Goal: Task Accomplishment & Management: Use online tool/utility

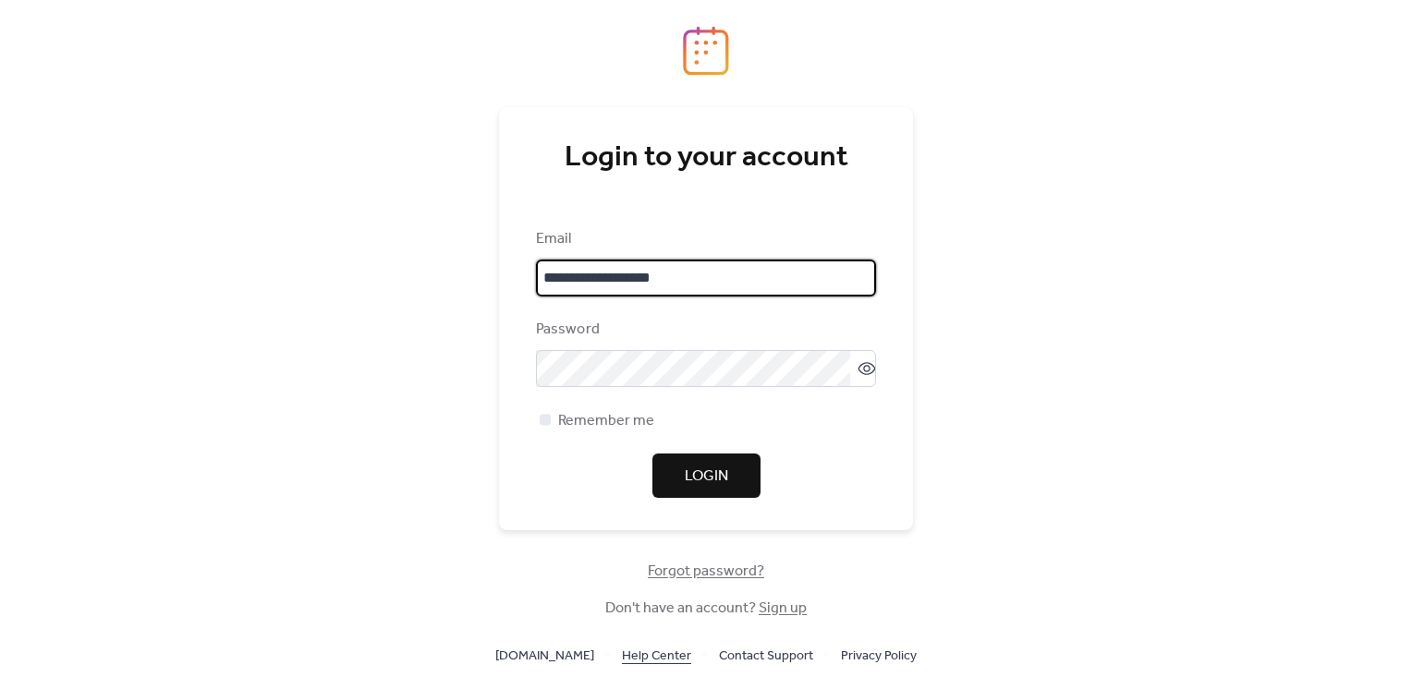
type input "**********"
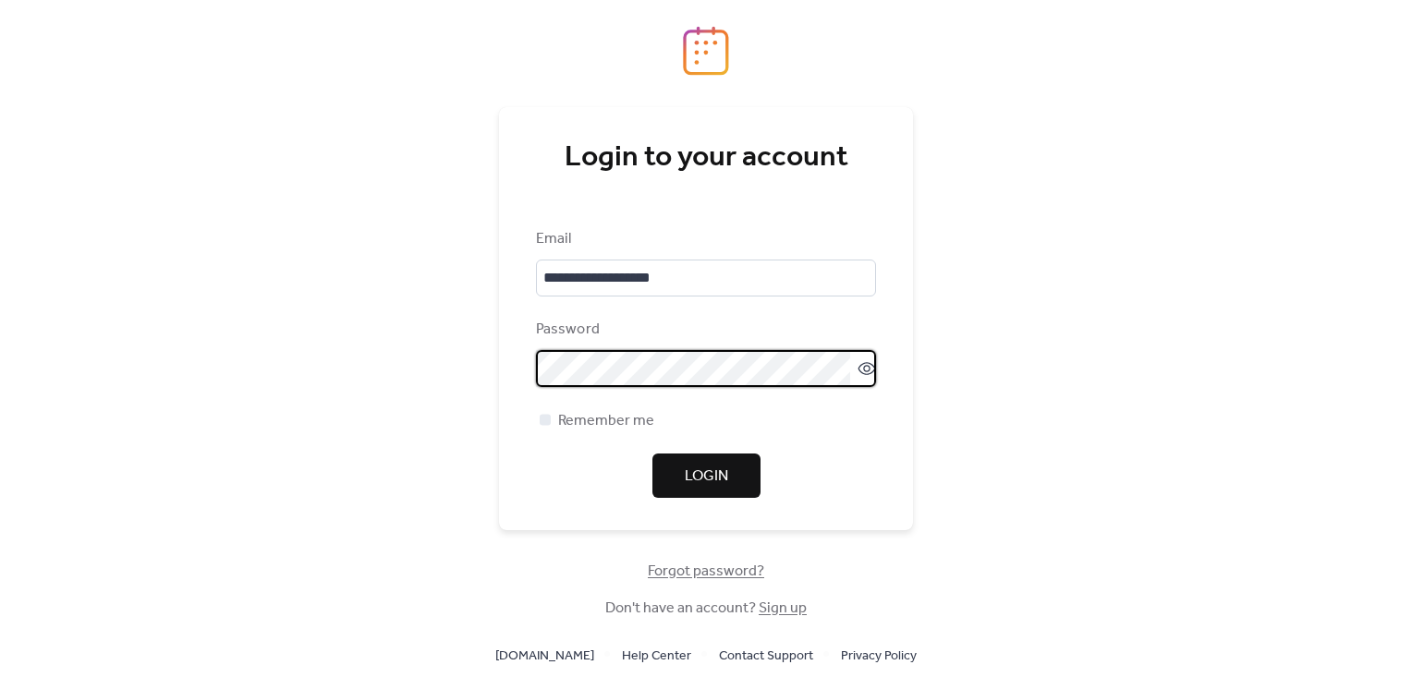
click at [719, 466] on span "Login" at bounding box center [706, 477] width 43 height 22
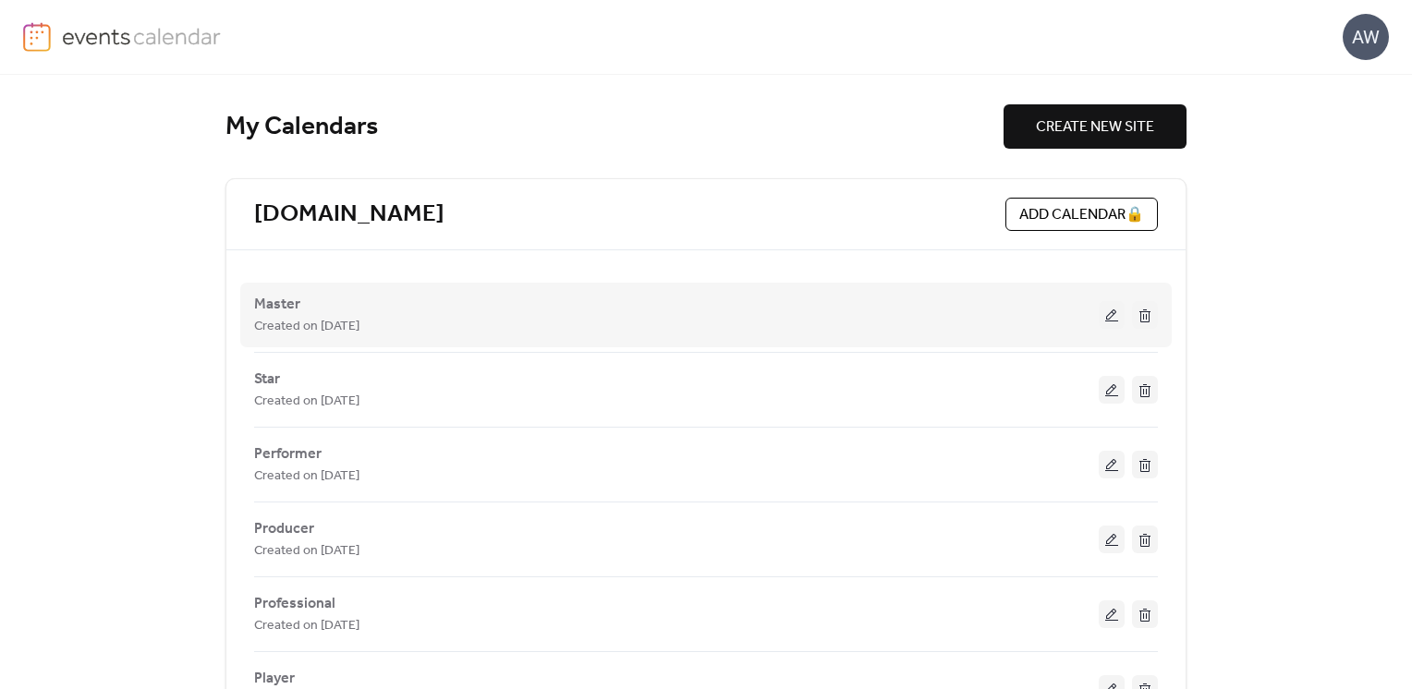
click at [1105, 324] on button at bounding box center [1112, 315] width 26 height 28
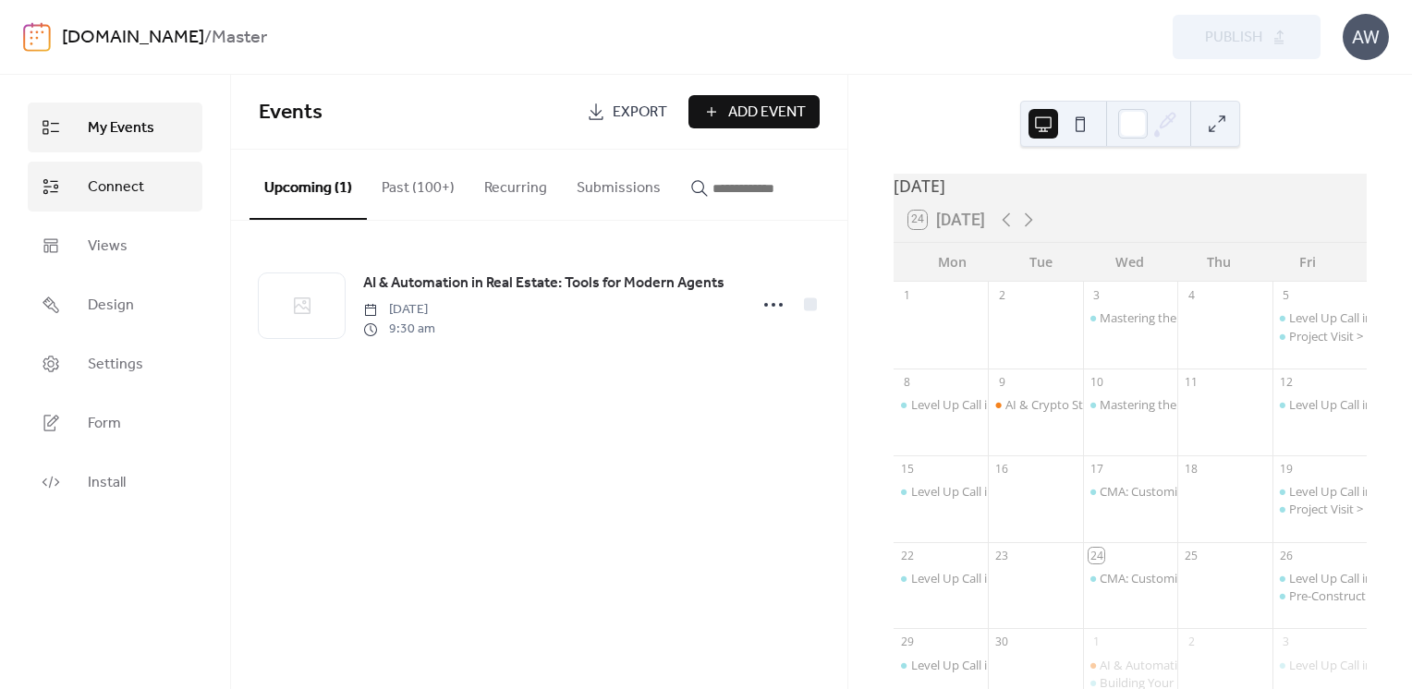
click at [137, 190] on span "Connect" at bounding box center [116, 188] width 56 height 22
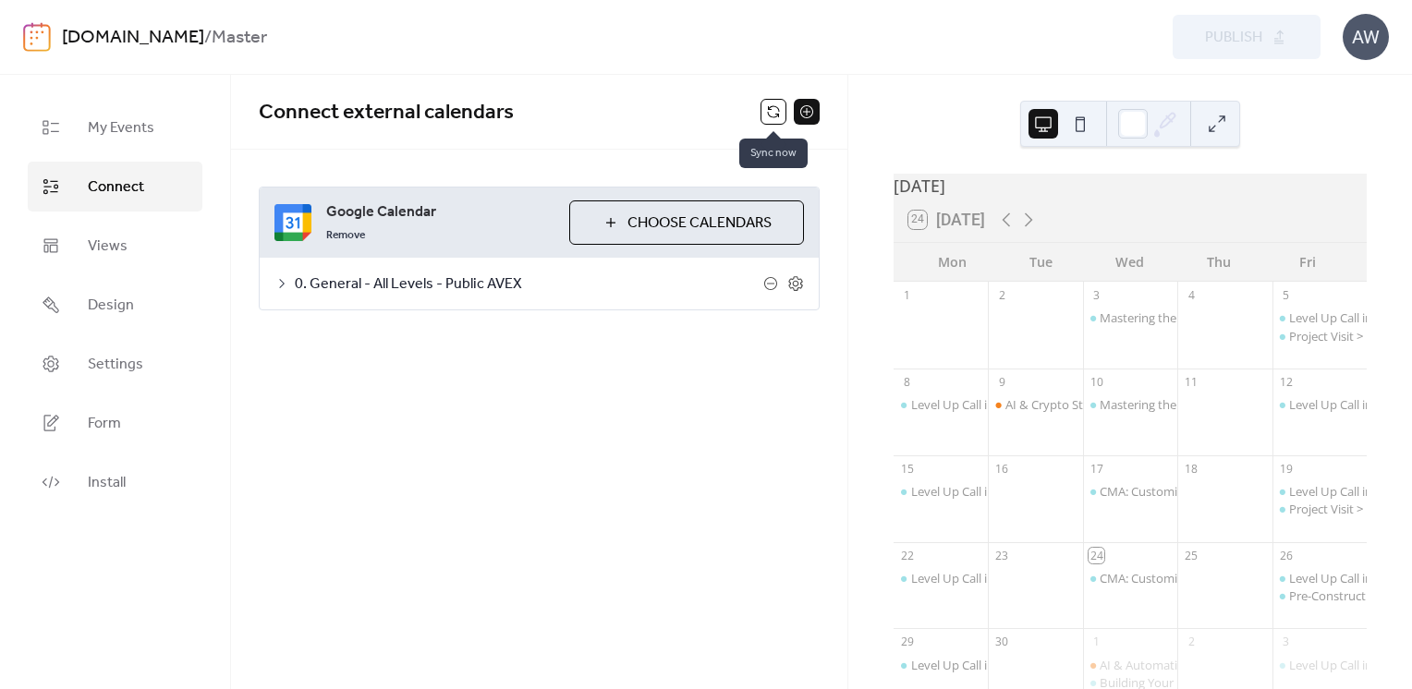
click at [773, 113] on button at bounding box center [774, 112] width 26 height 26
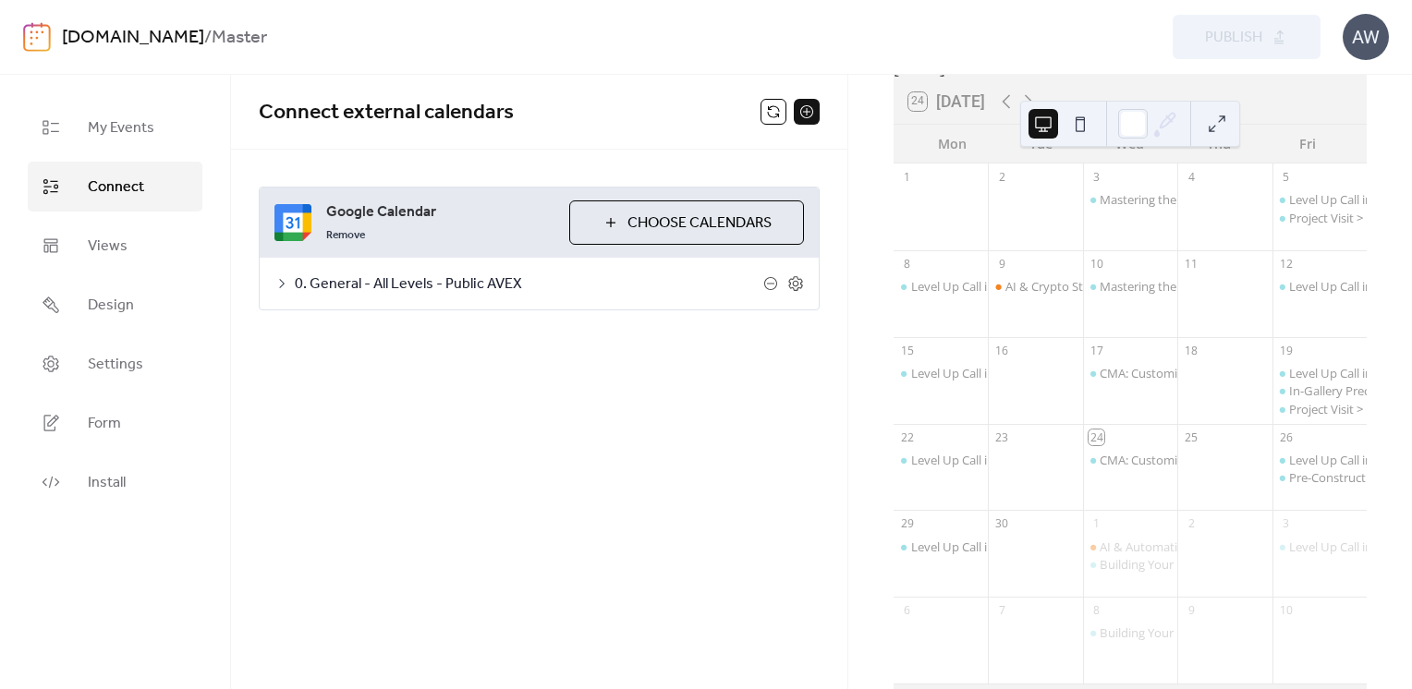
scroll to position [120, 0]
click at [776, 114] on button at bounding box center [774, 112] width 26 height 26
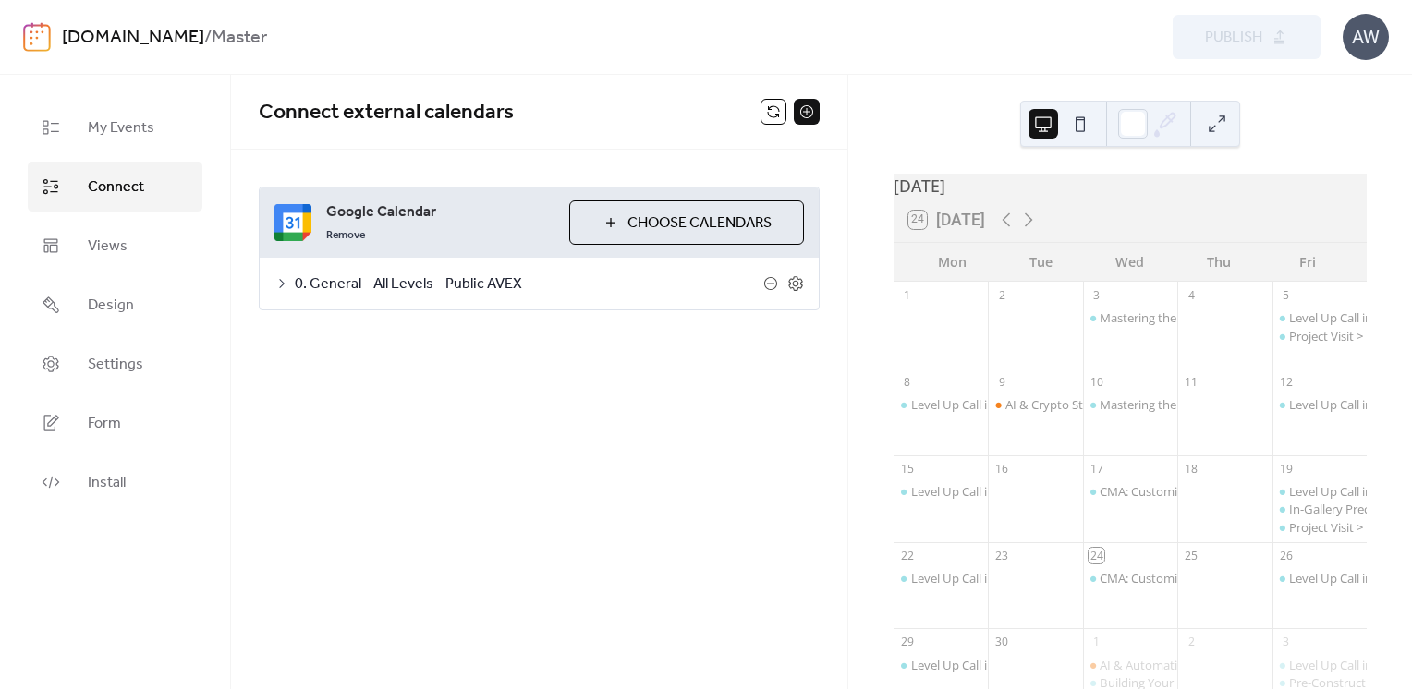
click at [1404, 388] on div "[DATE] 24 [DATE] Mon Tue Wed Thu Fri 1 2 3 Mastering the 3D Area Analyzer: Smar…" at bounding box center [1130, 382] width 564 height 615
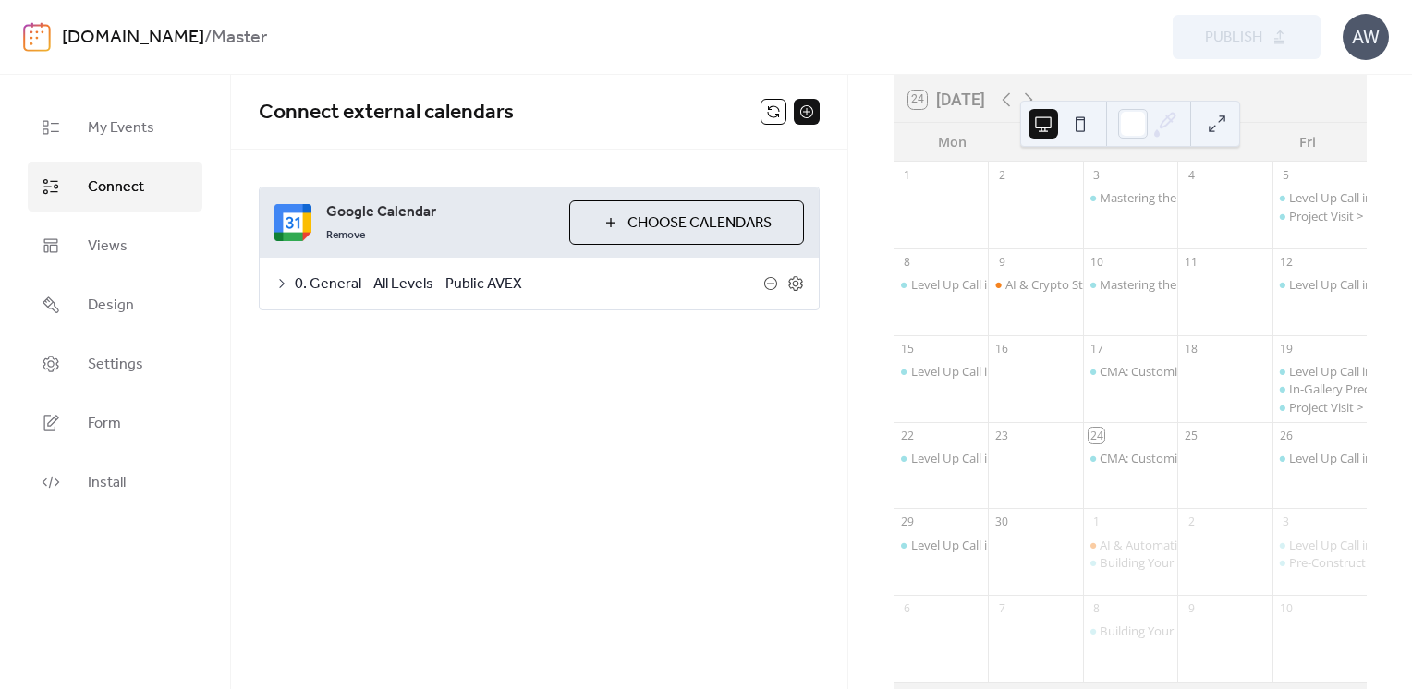
scroll to position [148, 0]
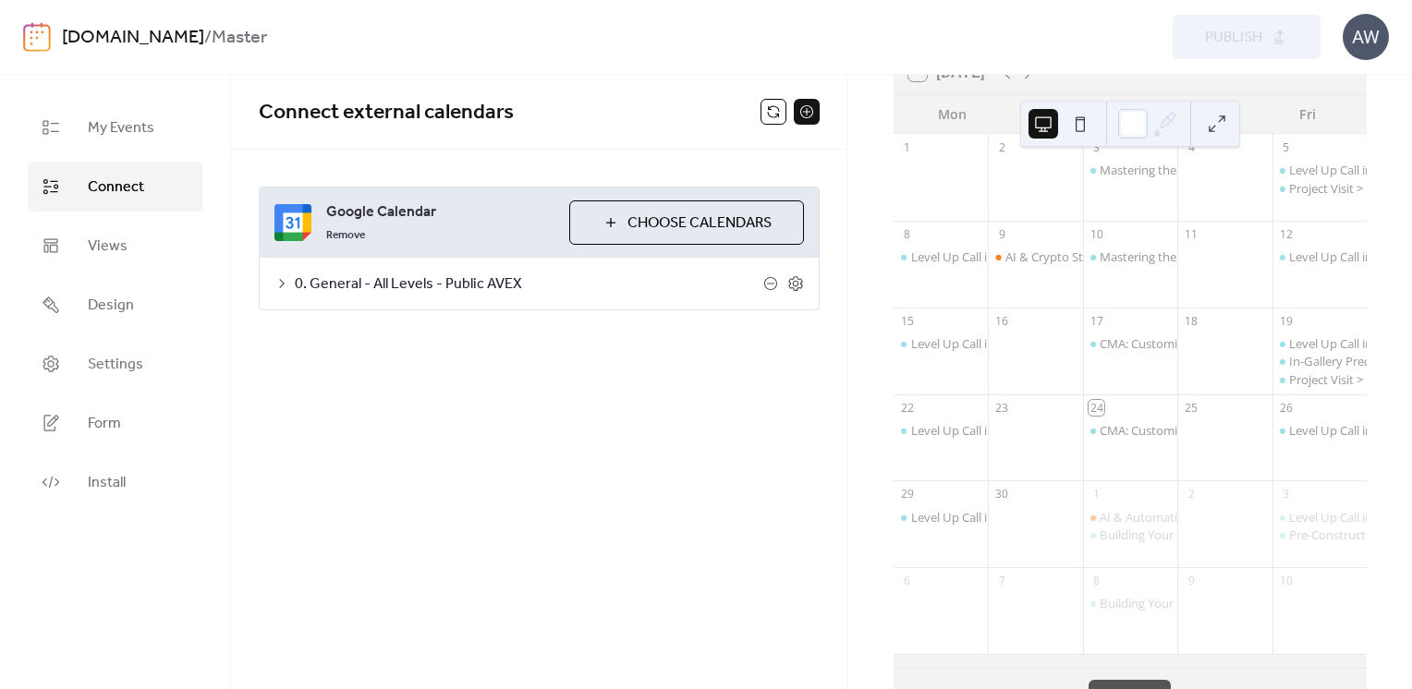
click at [765, 114] on button at bounding box center [774, 112] width 26 height 26
